Goal: Transaction & Acquisition: Purchase product/service

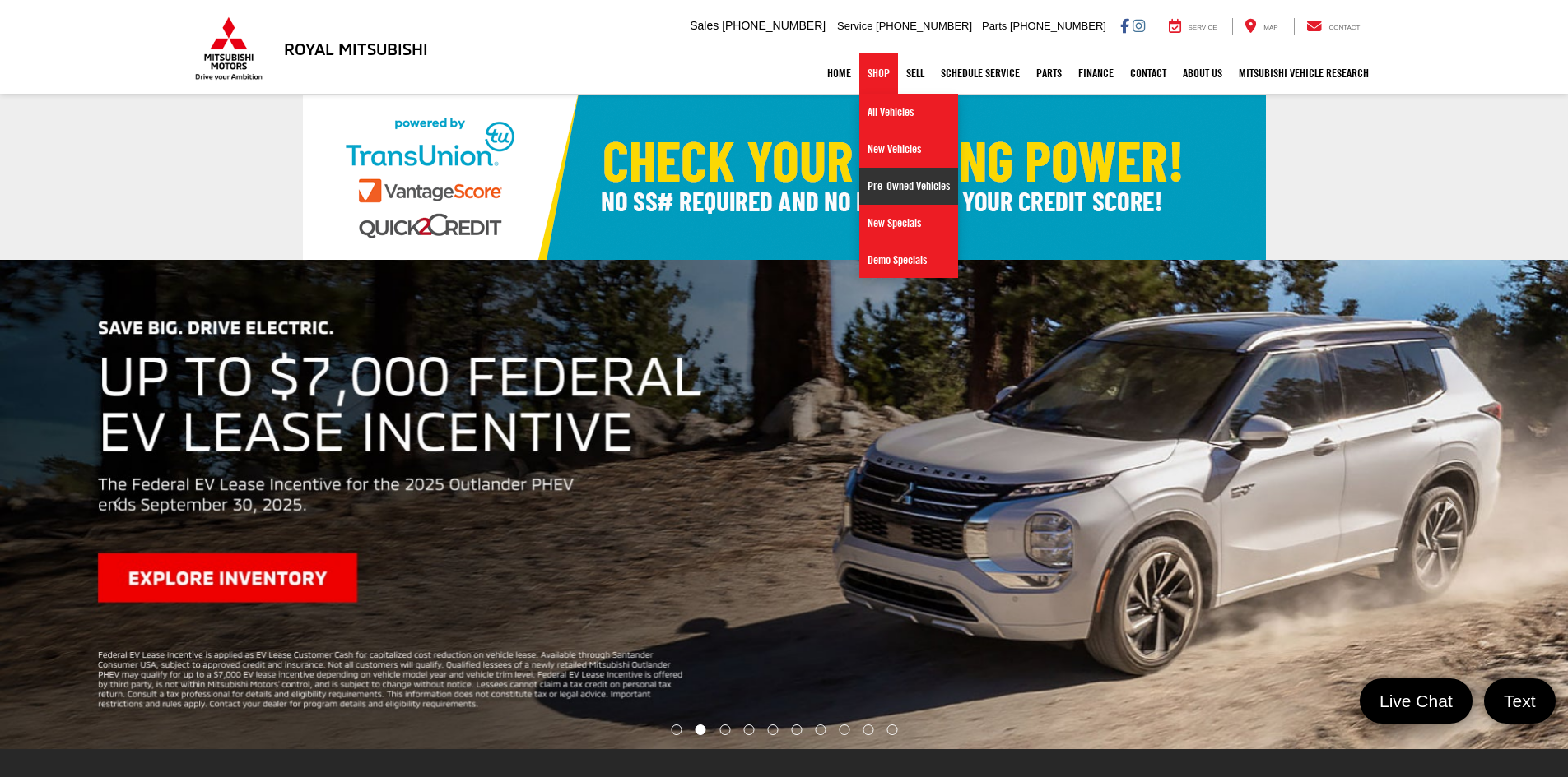
click at [896, 190] on link "Pre-Owned Vehicles" at bounding box center [909, 186] width 99 height 37
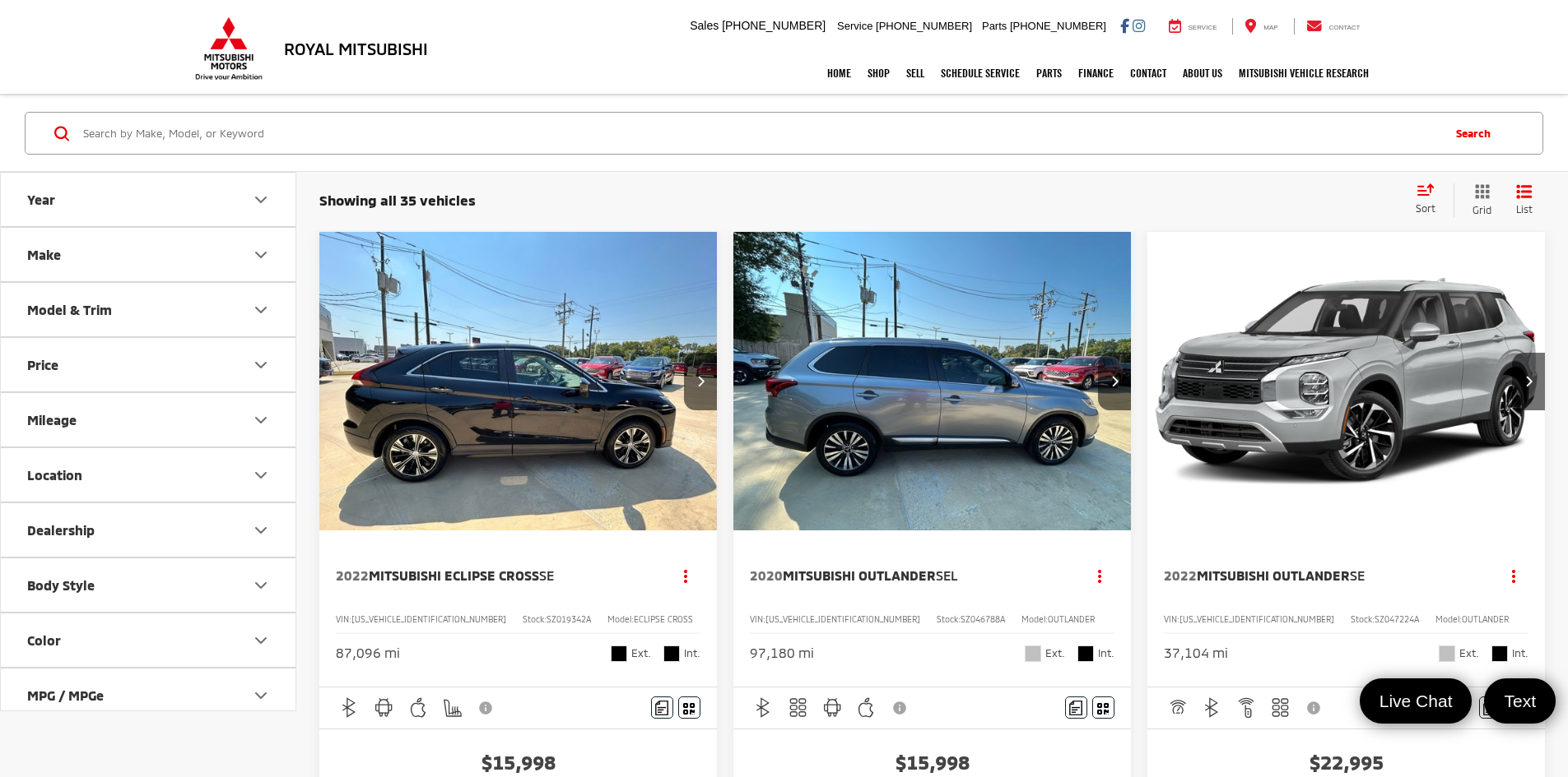
click at [185, 255] on button "Make" at bounding box center [149, 254] width 296 height 53
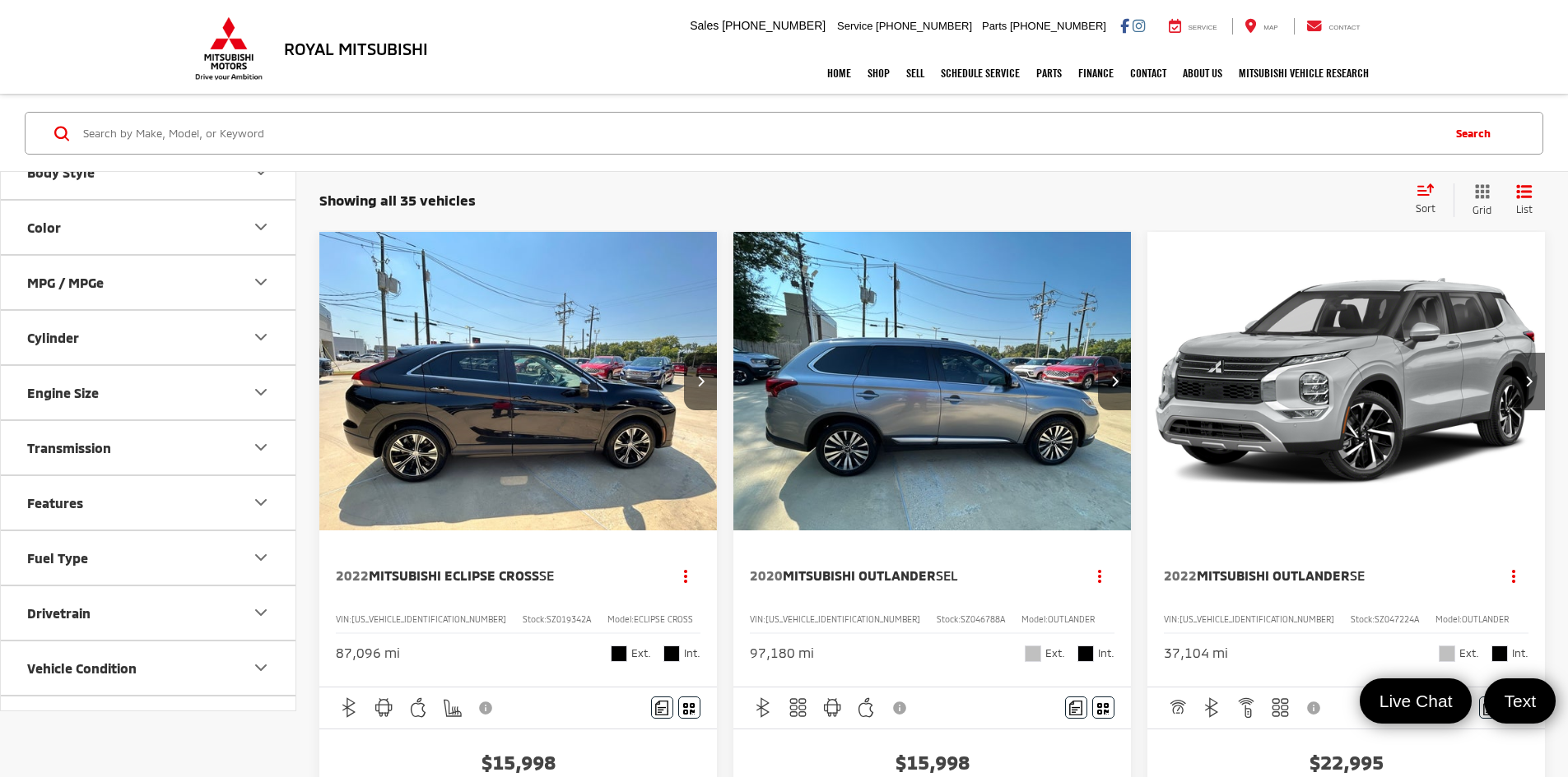
scroll to position [660, 0]
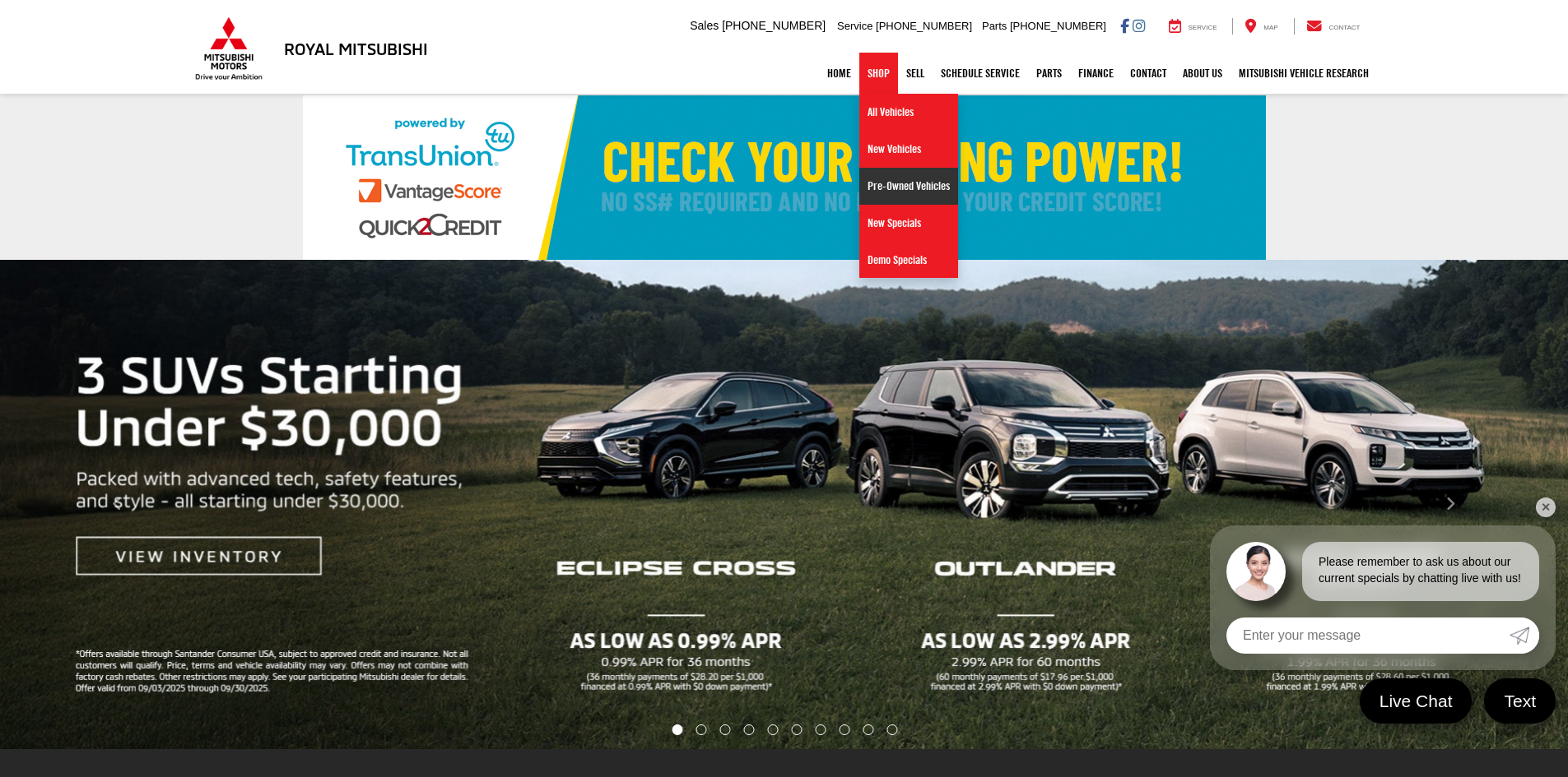
click at [921, 189] on link "Pre-Owned Vehicles" at bounding box center [909, 186] width 99 height 37
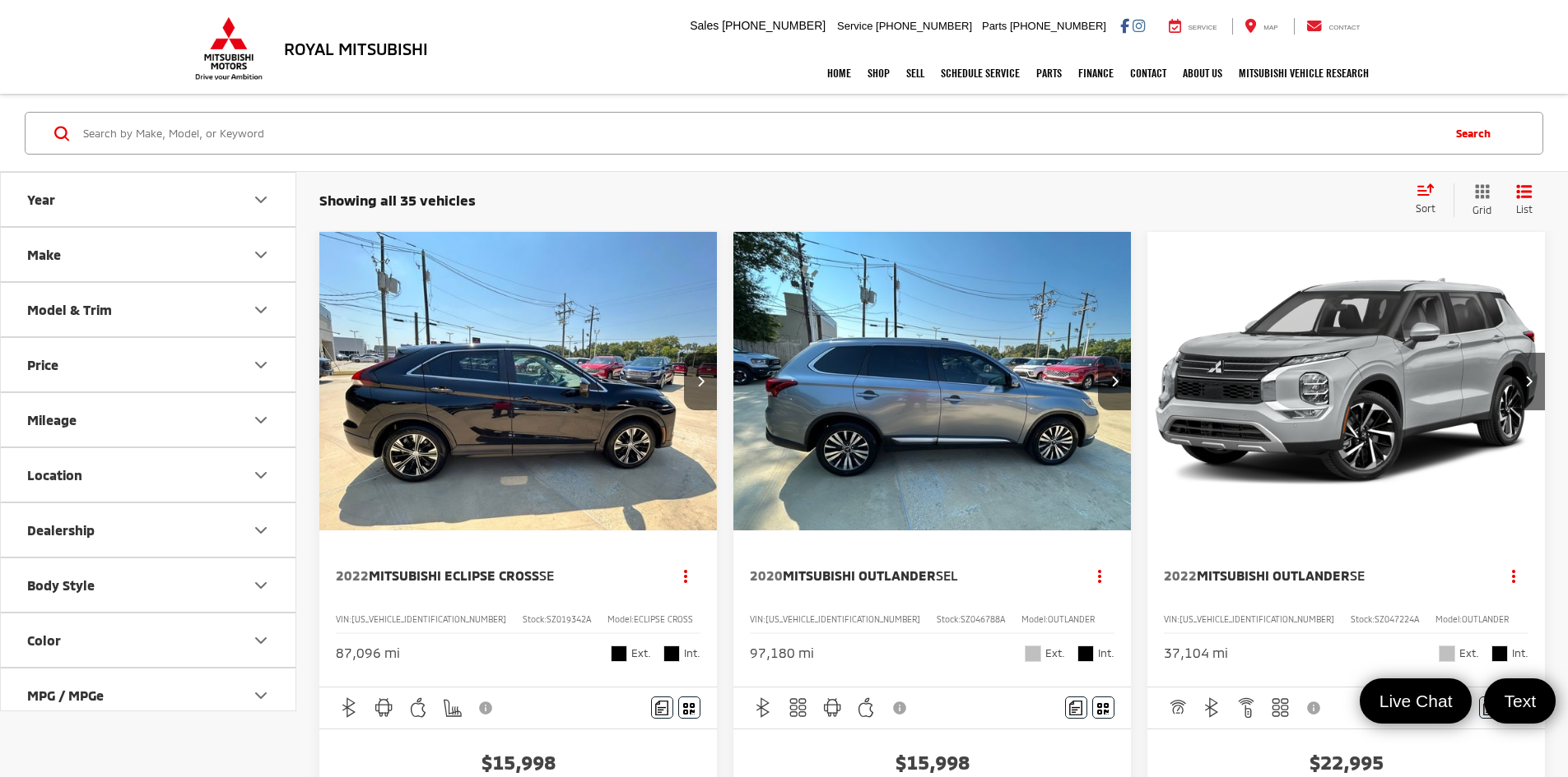
click at [245, 513] on button "Dealership" at bounding box center [149, 530] width 296 height 53
click at [244, 523] on button "Dealership" at bounding box center [149, 530] width 296 height 53
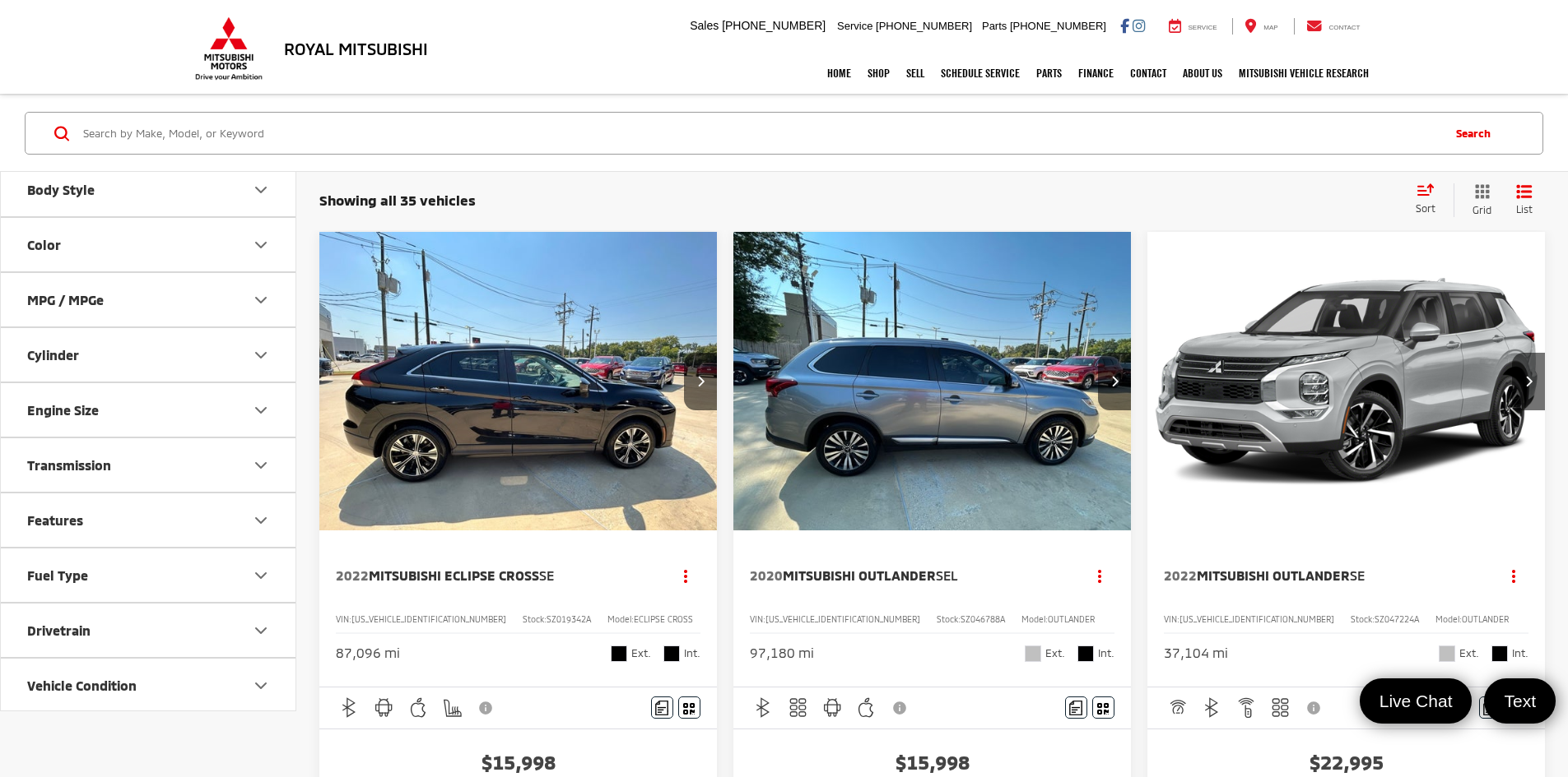
scroll to position [411, 0]
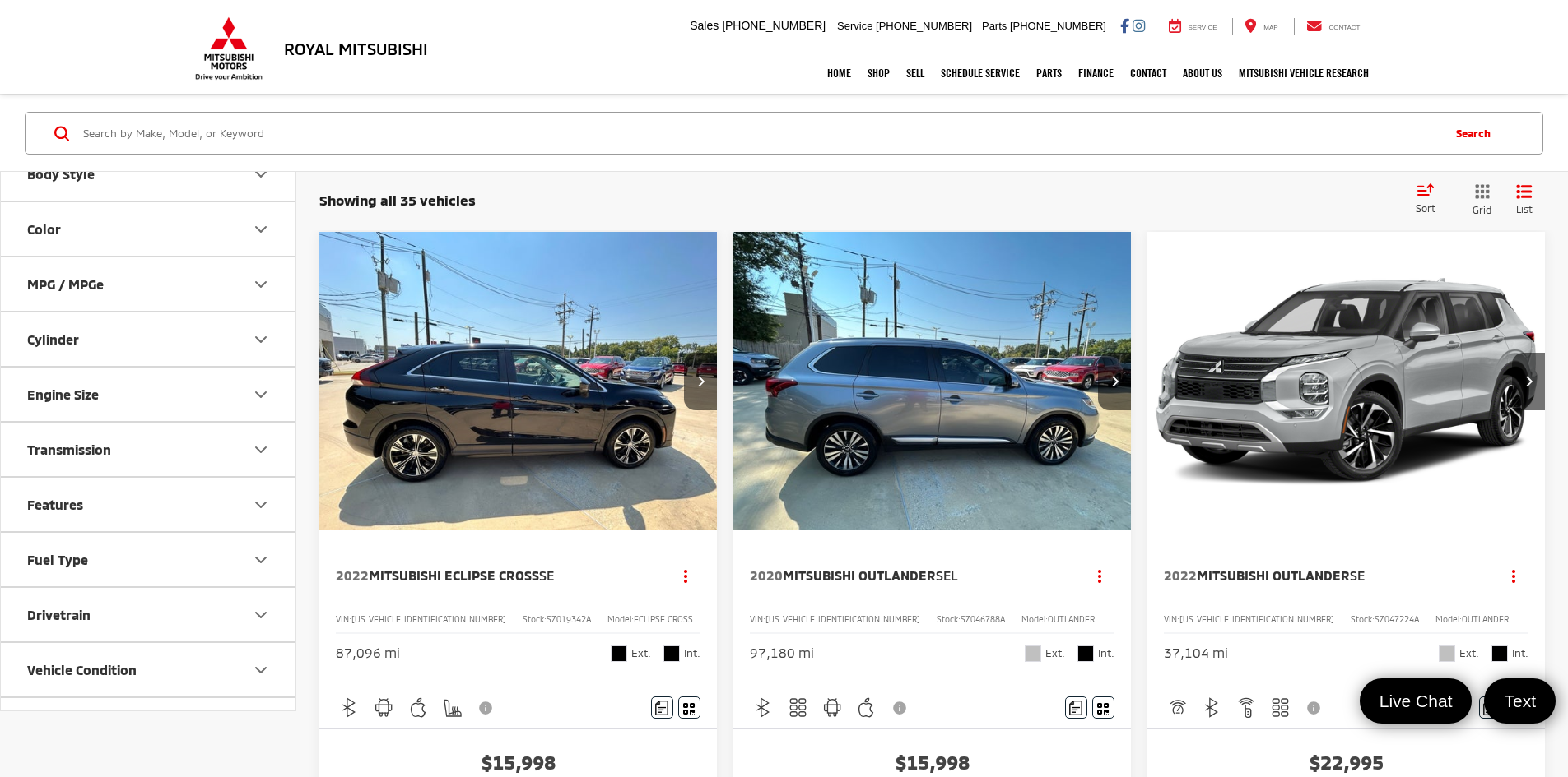
click at [241, 609] on button "Drivetrain" at bounding box center [149, 615] width 296 height 53
click at [48, 649] on label "4WD (2)" at bounding box center [53, 655] width 66 height 28
checkbox input "true"
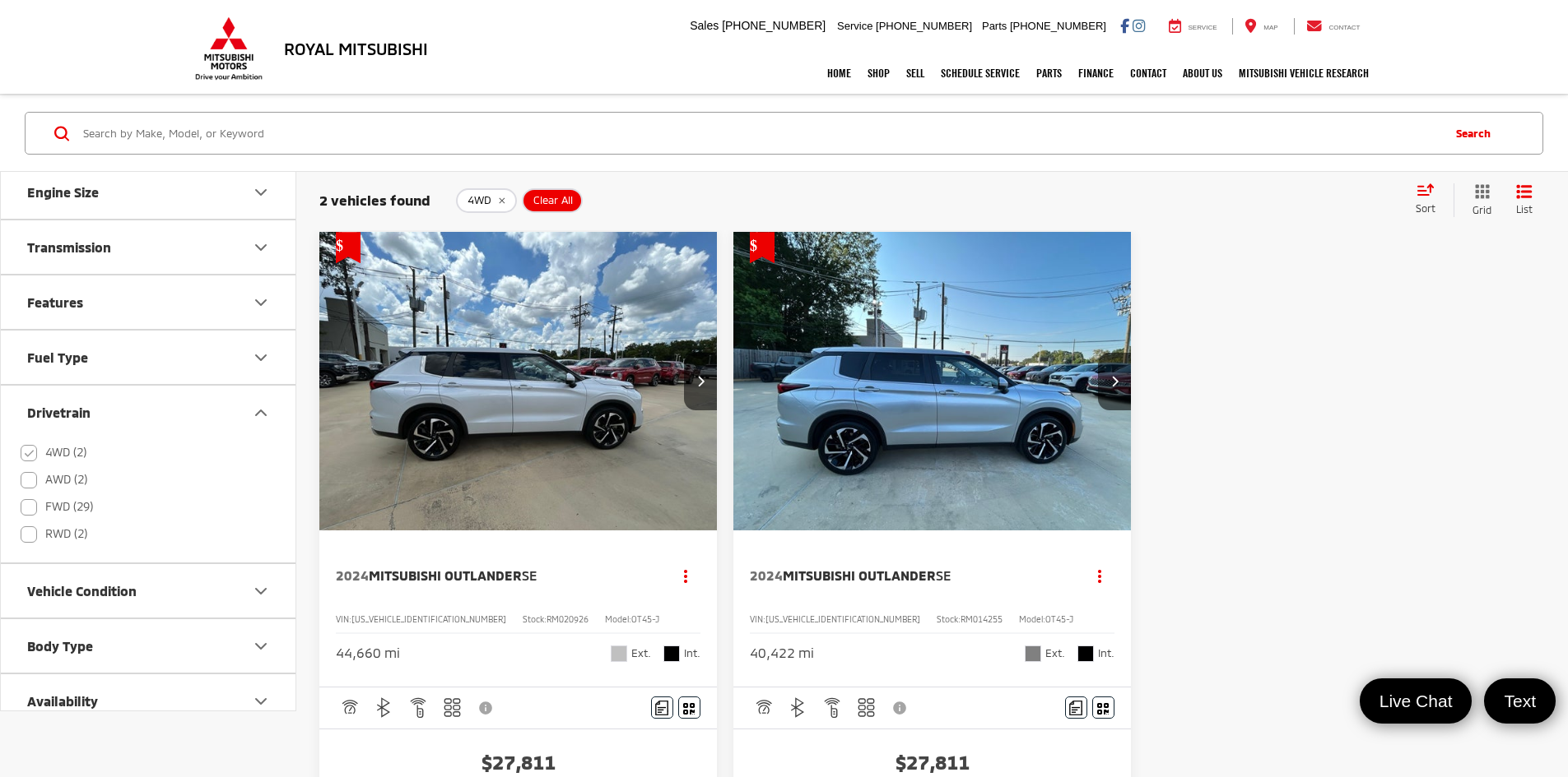
scroll to position [631, 0]
